Goal: Book appointment/travel/reservation

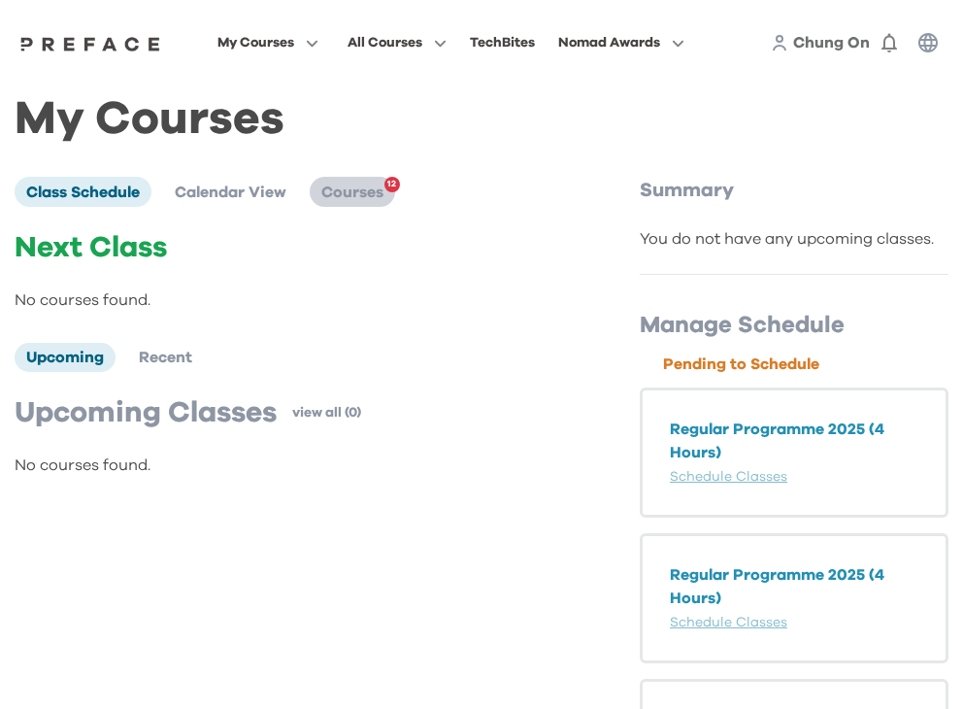
click at [368, 196] on span "Courses" at bounding box center [352, 192] width 62 height 16
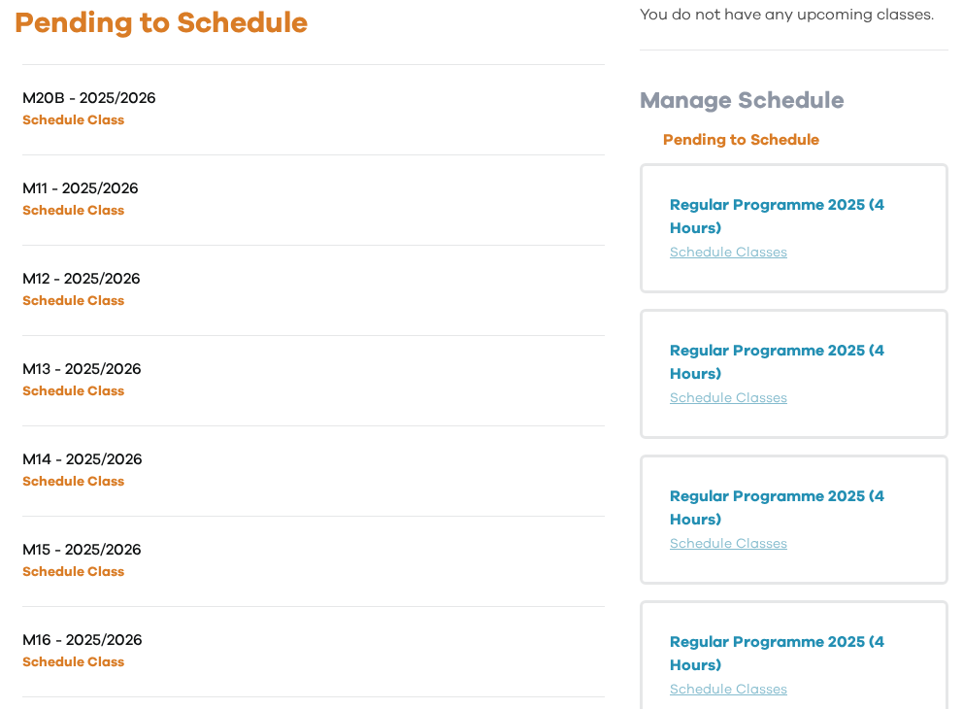
scroll to position [204, 0]
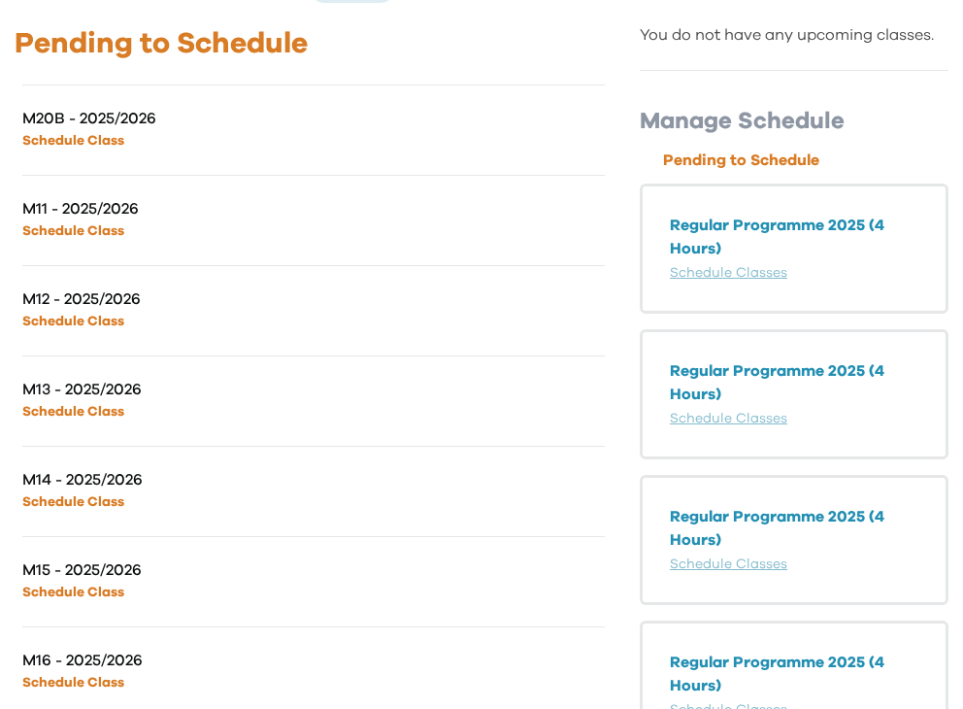
click at [99, 228] on link "Schedule Class" at bounding box center [73, 231] width 102 height 14
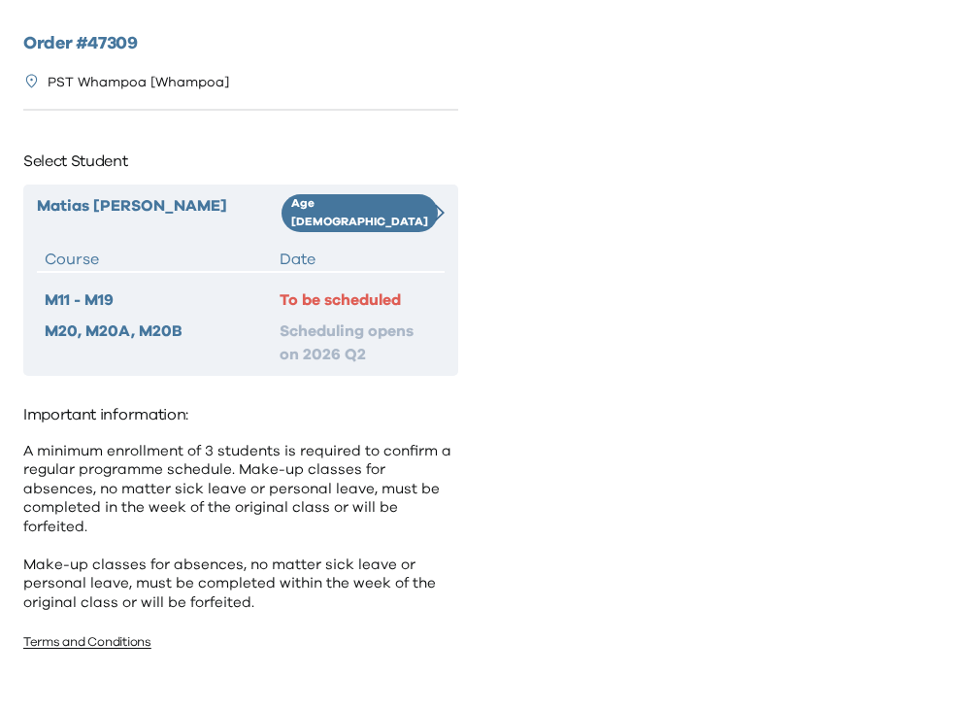
click at [336, 289] on div "To be scheduled" at bounding box center [358, 299] width 157 height 23
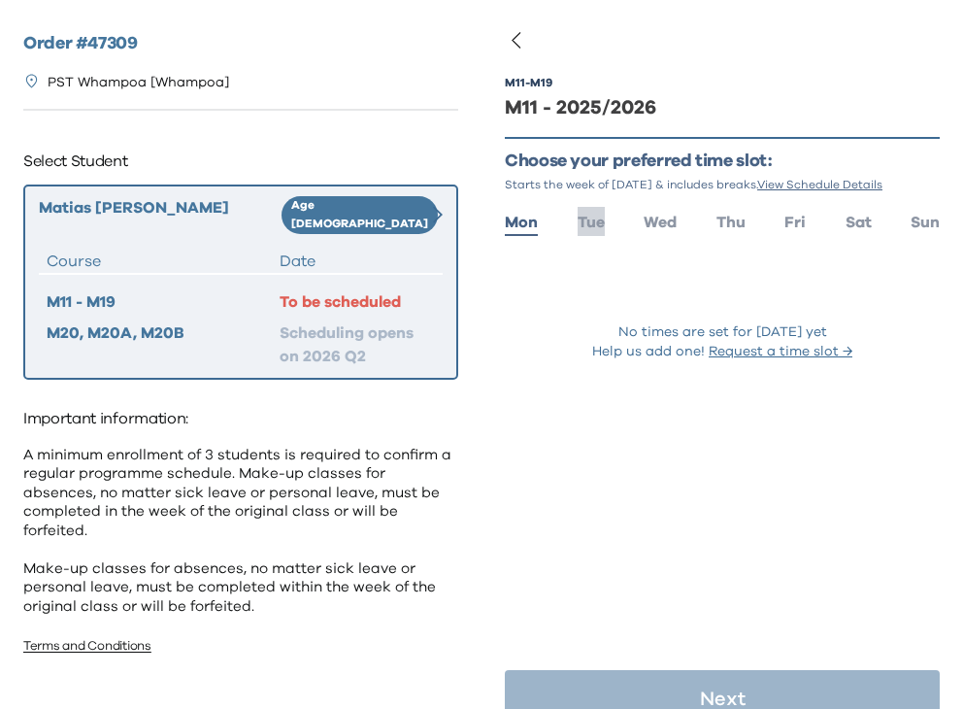
click at [592, 226] on span "Tue" at bounding box center [591, 223] width 27 height 16
click at [660, 224] on span "Wed" at bounding box center [660, 223] width 33 height 16
click at [720, 225] on span "Thu" at bounding box center [730, 223] width 29 height 16
click at [809, 220] on ul "Mon Tue Wed Thu Fri Sat Sun" at bounding box center [722, 221] width 435 height 28
click at [805, 220] on span "Fri" at bounding box center [794, 223] width 21 height 16
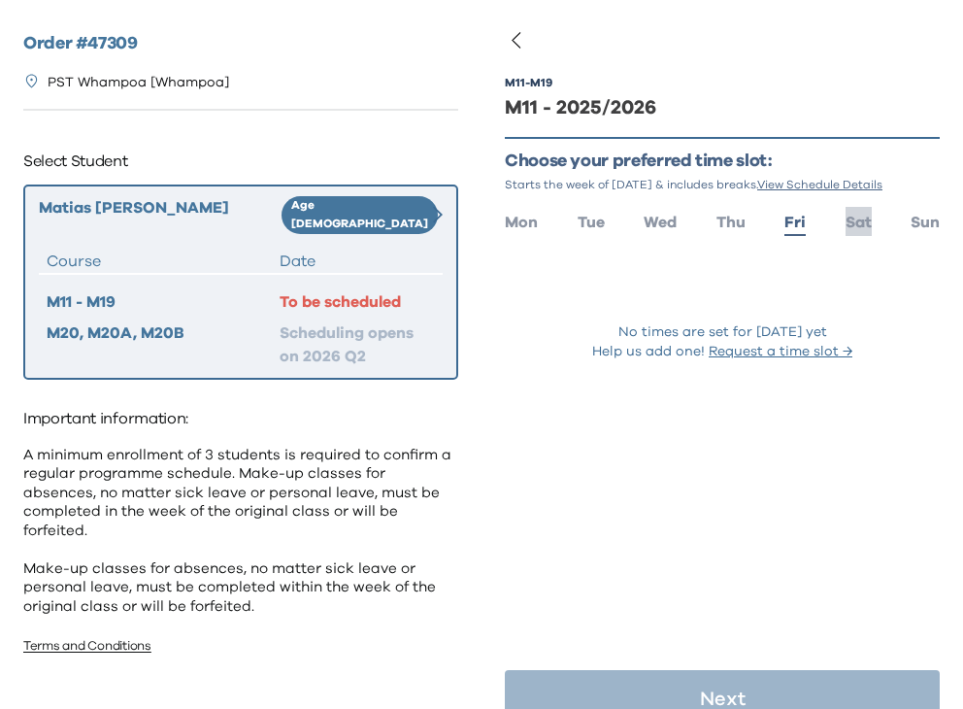
click at [866, 220] on span "Sat" at bounding box center [859, 223] width 26 height 16
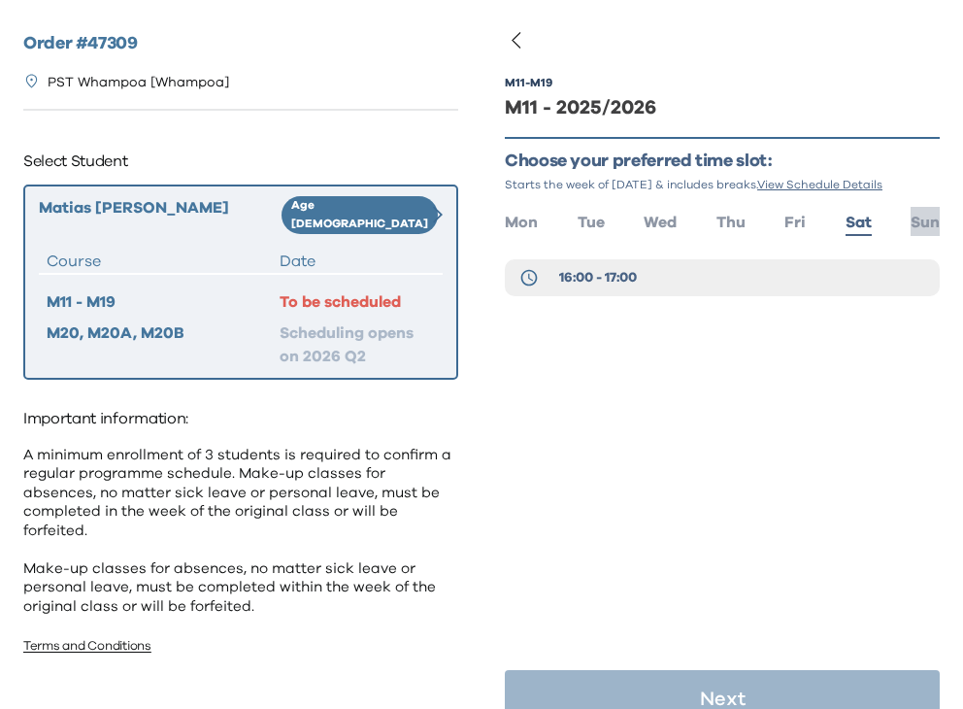
click at [921, 216] on span "Sun" at bounding box center [925, 223] width 29 height 16
click at [865, 215] on span "Sat" at bounding box center [859, 223] width 26 height 16
click at [530, 224] on span "Mon" at bounding box center [521, 223] width 33 height 16
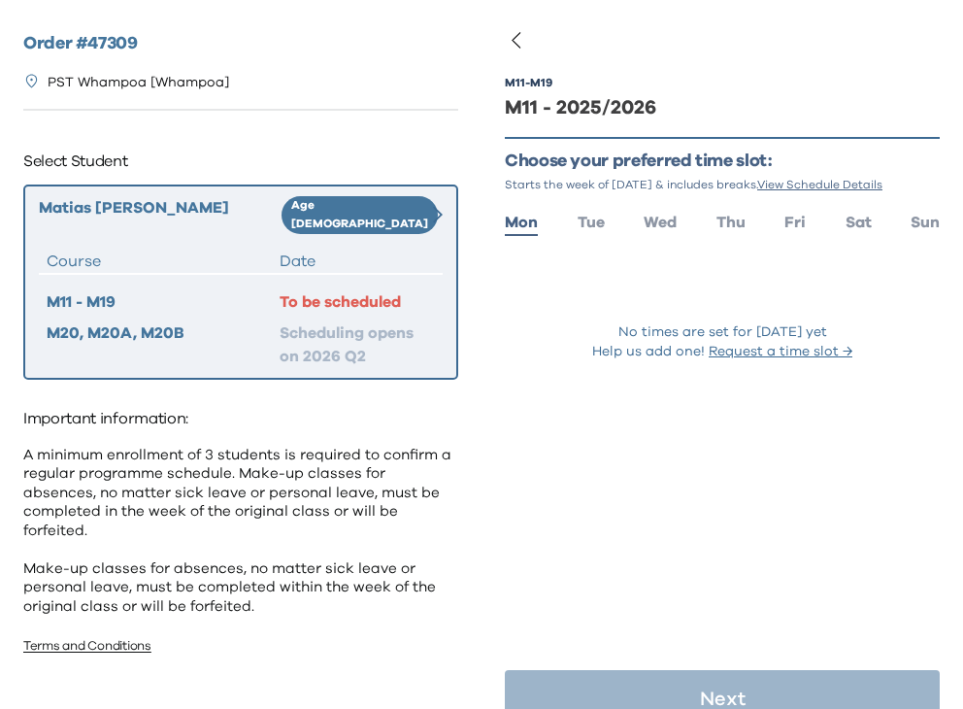
scroll to position [39, 0]
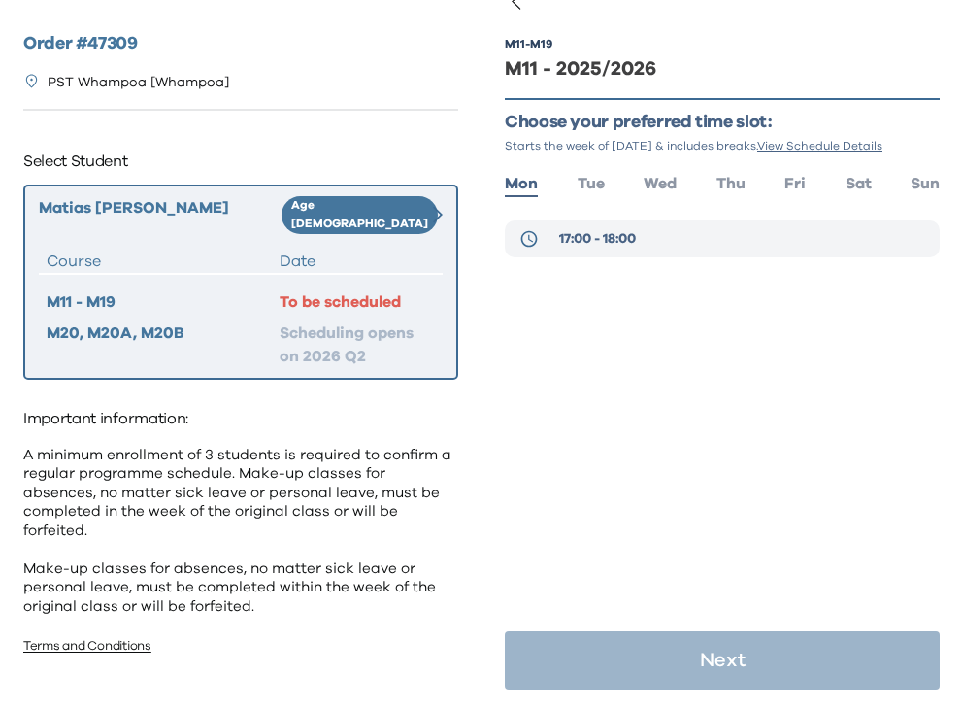
click at [612, 225] on button "17:00 - 18:00" at bounding box center [722, 238] width 435 height 37
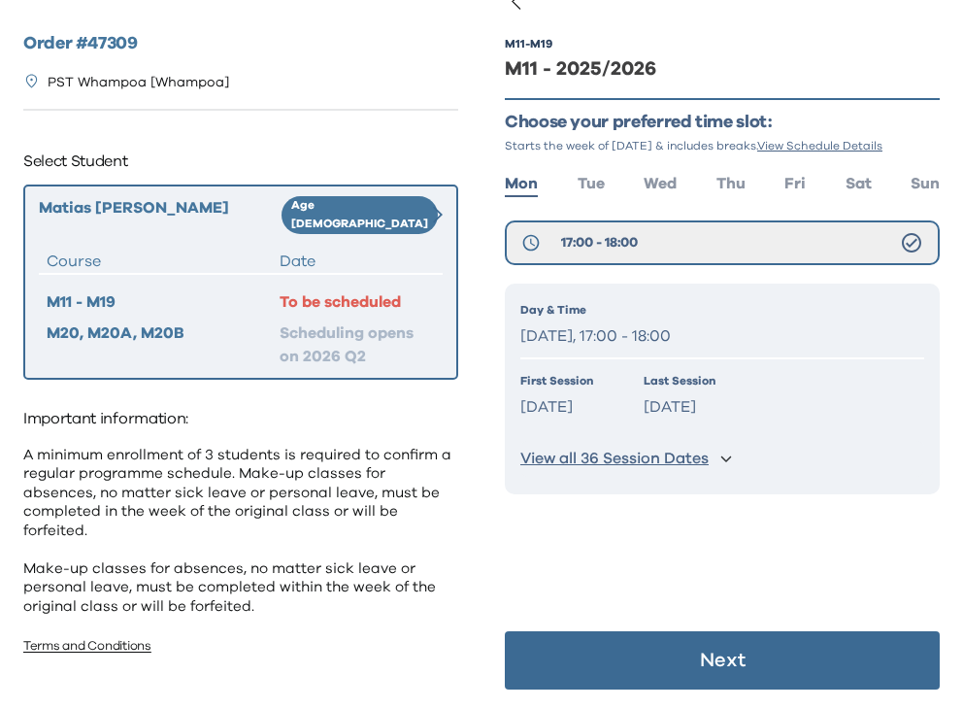
click at [613, 345] on p "Monday, 17:00 - 18:00" at bounding box center [722, 336] width 404 height 28
click at [622, 325] on p "Monday, 17:00 - 18:00" at bounding box center [722, 336] width 404 height 28
click at [638, 458] on p "View all 36 Session Dates" at bounding box center [614, 459] width 188 height 20
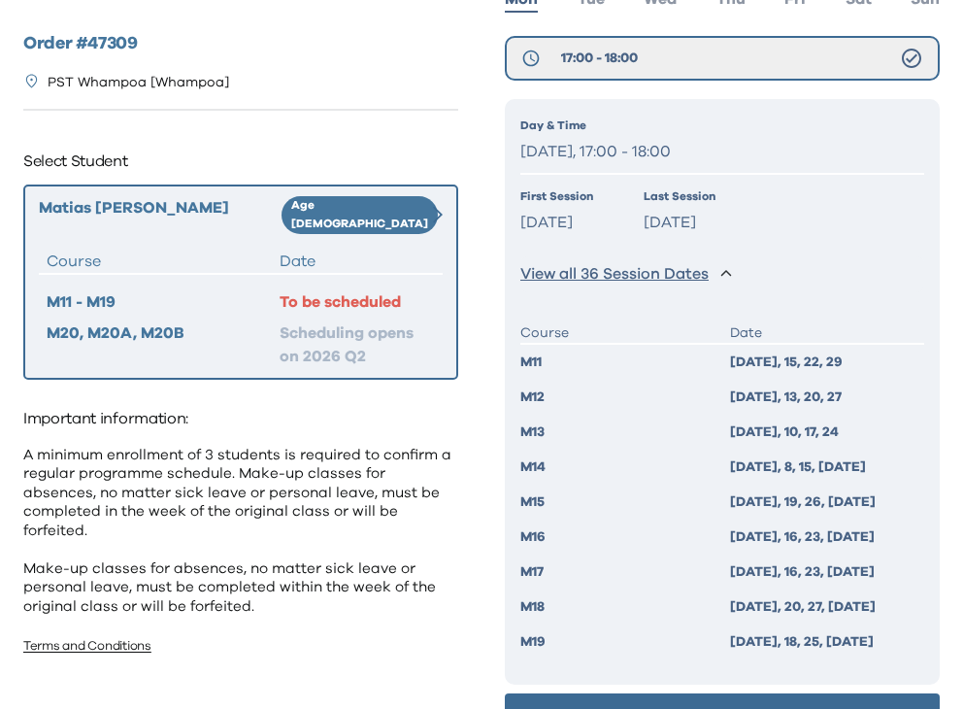
scroll to position [285, 0]
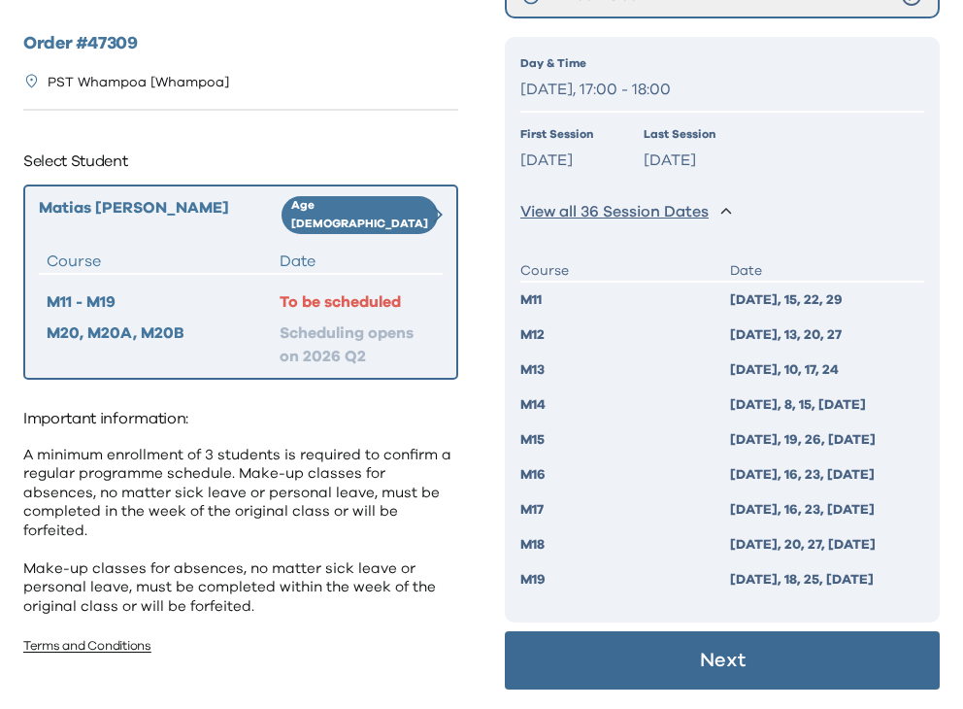
click at [666, 208] on p "View all 36 Session Dates" at bounding box center [614, 212] width 188 height 20
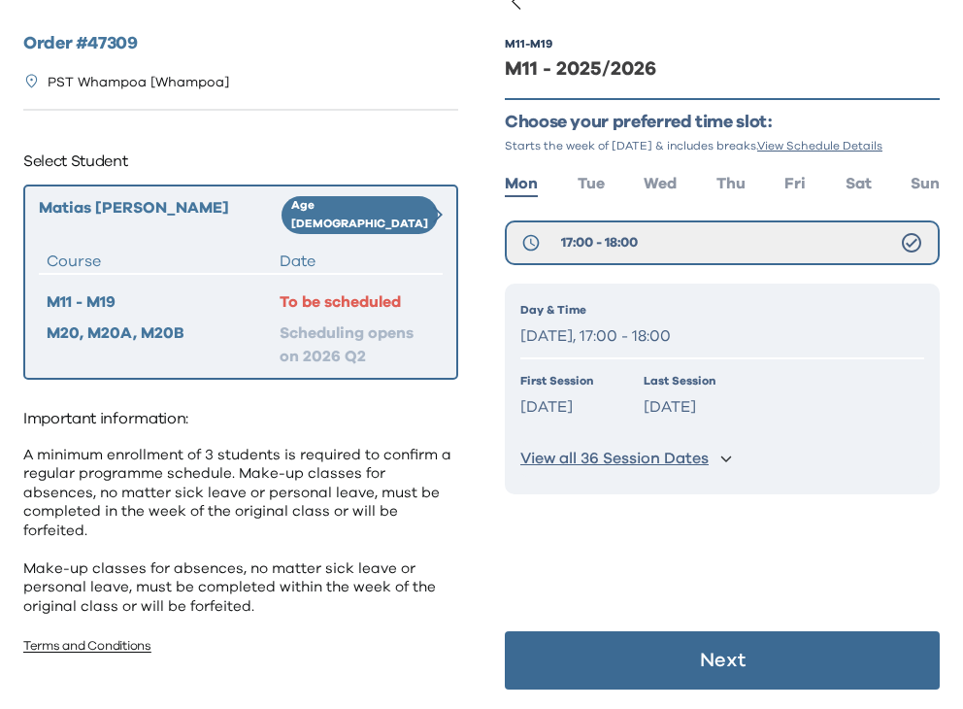
scroll to position [39, 0]
click at [666, 649] on button "Next" at bounding box center [722, 660] width 435 height 58
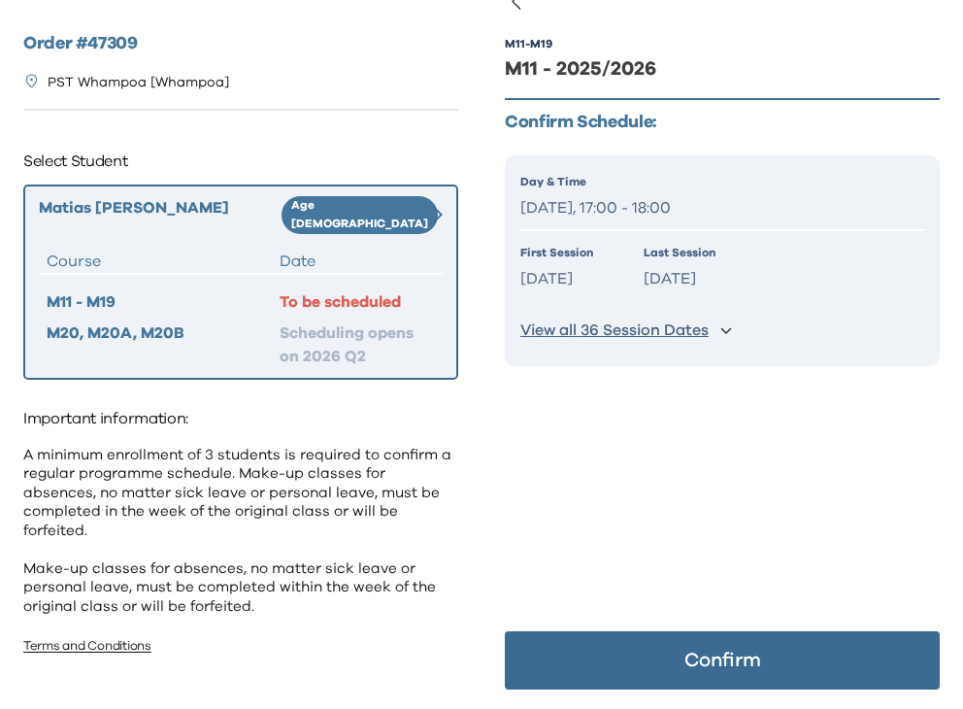
click at [666, 649] on button "Confirm" at bounding box center [722, 660] width 435 height 58
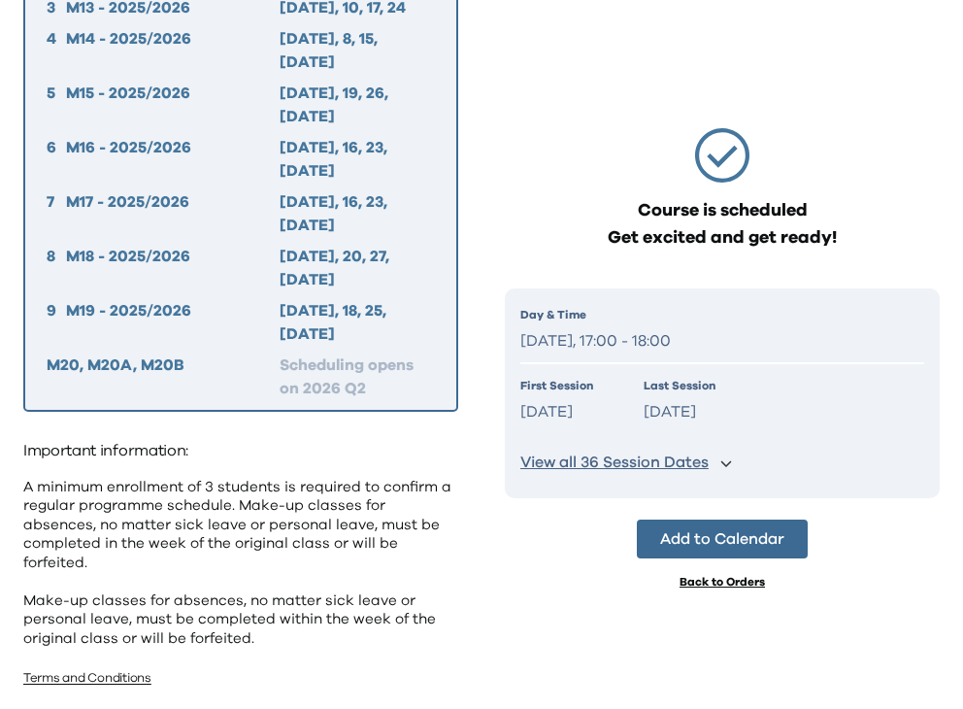
scroll to position [0, 0]
